Goal: Check status

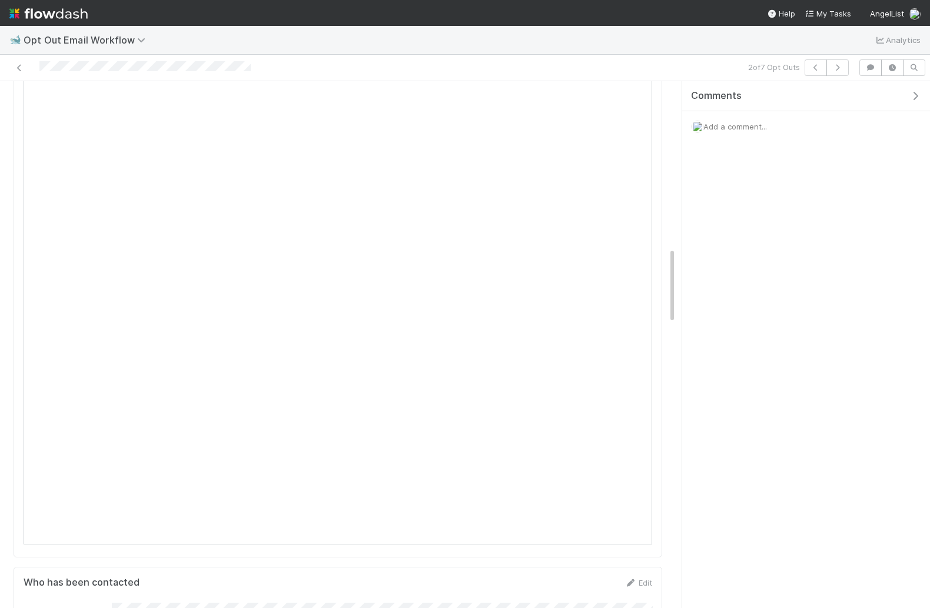
scroll to position [1133, 0]
